Goal: Information Seeking & Learning: Learn about a topic

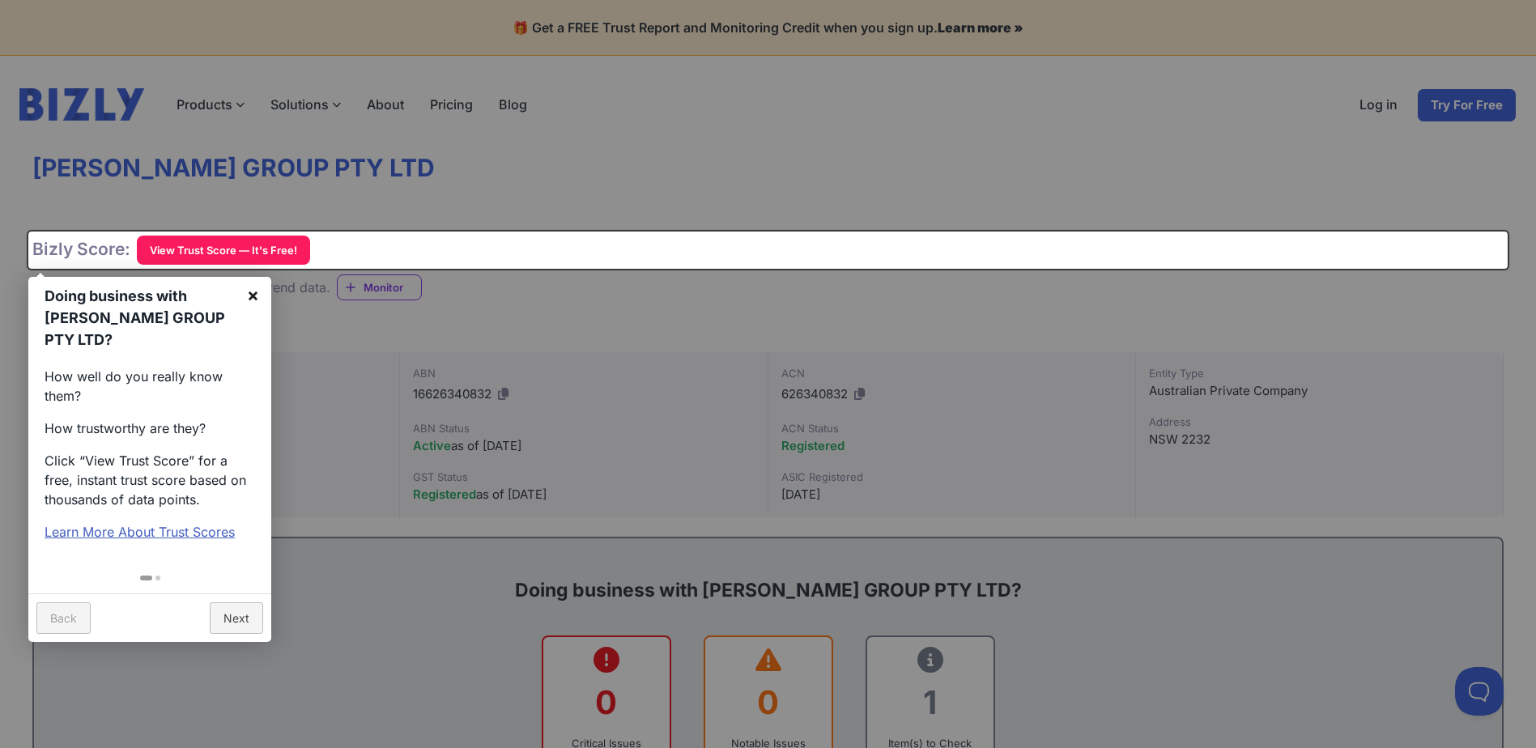
click at [260, 287] on link "×" at bounding box center [253, 295] width 36 height 36
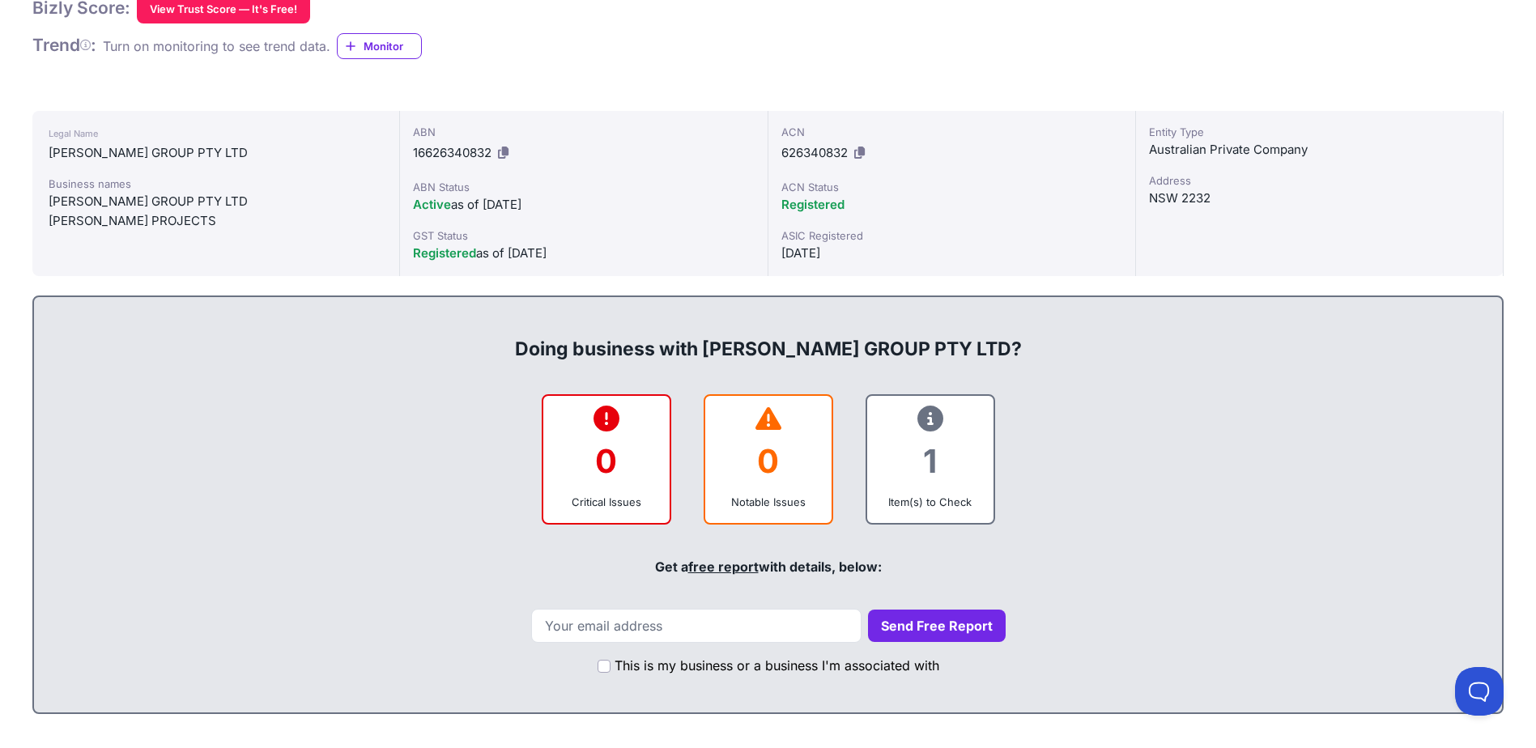
scroll to position [162, 0]
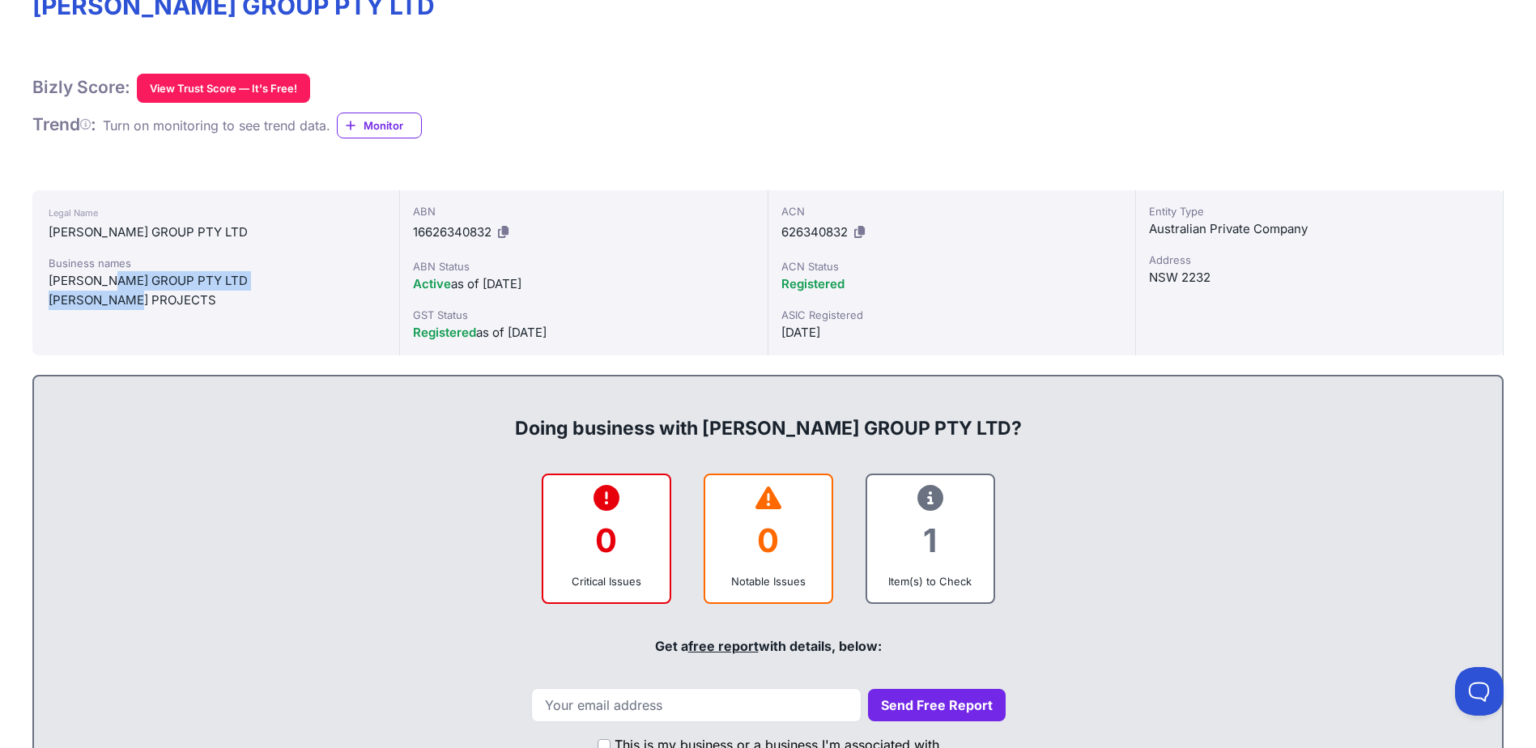
drag, startPoint x: 120, startPoint y: 280, endPoint x: 138, endPoint y: 295, distance: 23.0
click at [138, 295] on div "Business names [PERSON_NAME] GROUP PTY LTD [PERSON_NAME] PROJECTS" at bounding box center [216, 282] width 334 height 55
drag, startPoint x: 138, startPoint y: 295, endPoint x: 185, endPoint y: 336, distance: 63.1
click at [185, 336] on div "Legal Name [PERSON_NAME] GROUP PTY LTD Business names [PERSON_NAME] GROUP PTY L…" at bounding box center [216, 272] width 368 height 165
click at [508, 235] on icon at bounding box center [503, 232] width 11 height 12
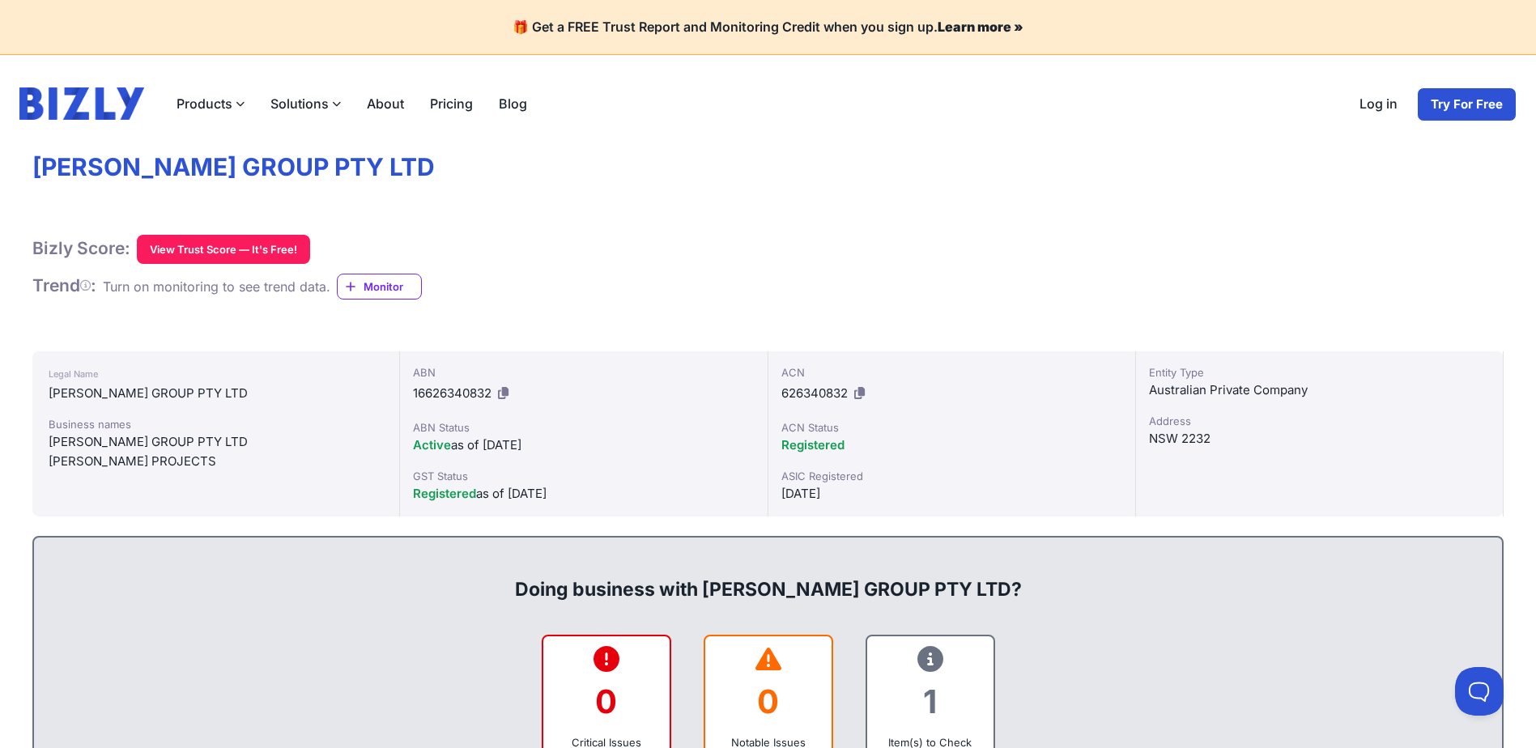
scroll to position [0, 0]
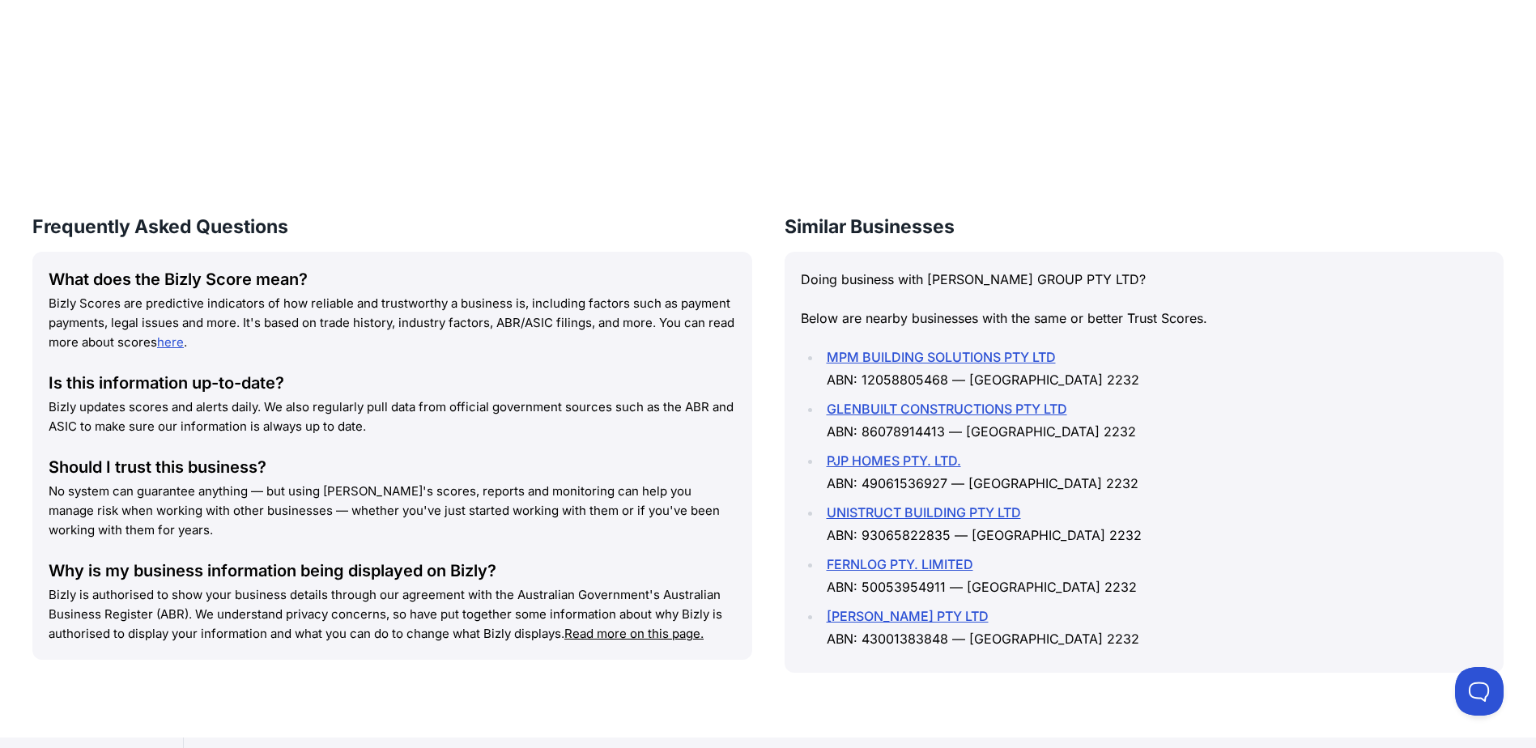
scroll to position [1942, 0]
